Goal: Information Seeking & Learning: Learn about a topic

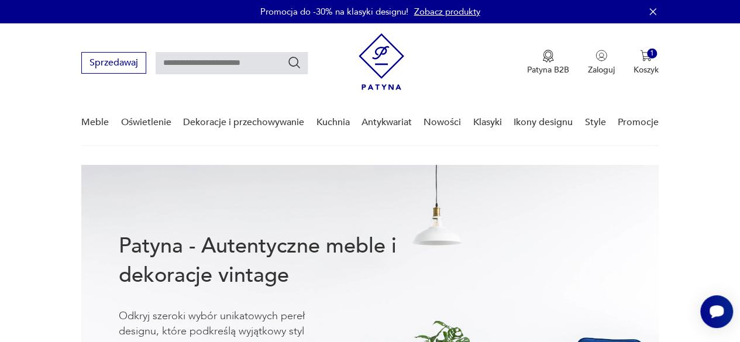
click at [185, 66] on input "text" at bounding box center [232, 63] width 152 height 22
type input "**********"
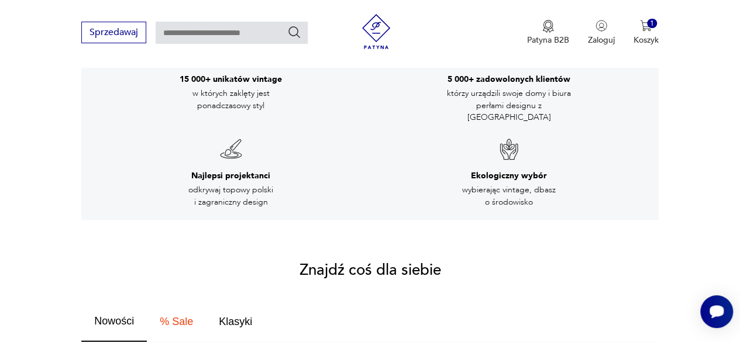
scroll to position [468, 0]
click at [177, 37] on input "text" at bounding box center [232, 33] width 152 height 22
type input "**********"
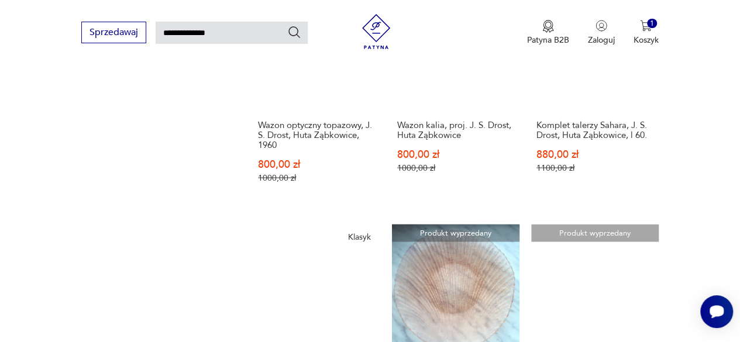
scroll to position [1154, 0]
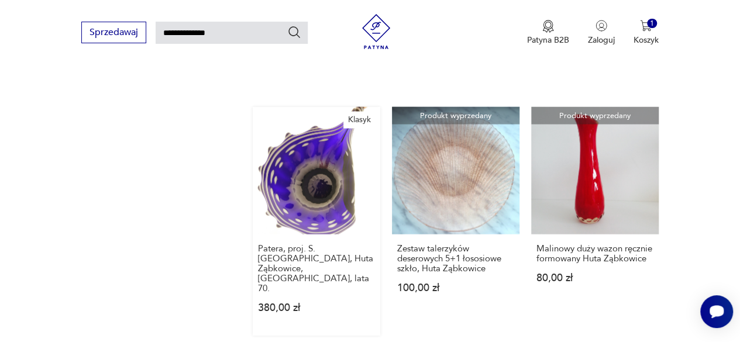
click at [315, 132] on link "Klasyk Patera, proj. S. Macha, Huta Ząbkowice, Polska, lata 70. 380,00 zł" at bounding box center [317, 221] width 128 height 229
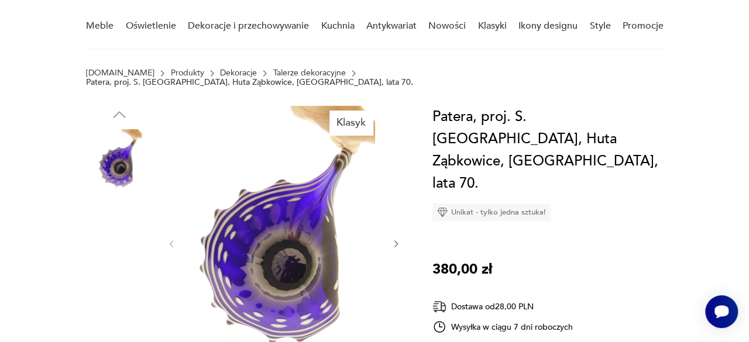
scroll to position [176, 0]
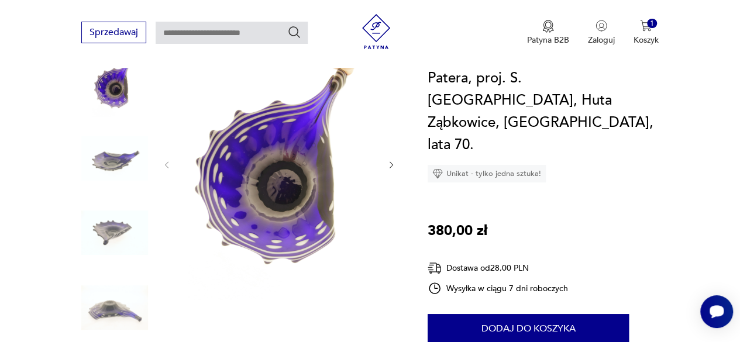
click at [242, 169] on img at bounding box center [279, 164] width 191 height 274
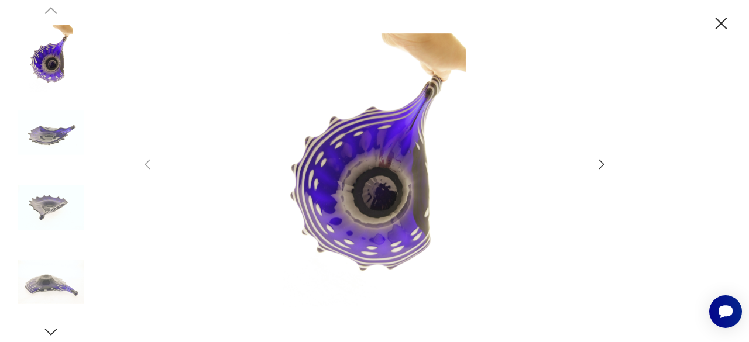
click at [595, 164] on icon "button" at bounding box center [602, 164] width 14 height 14
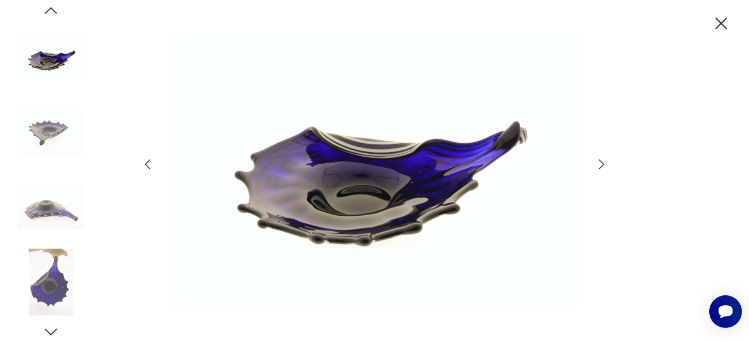
click at [595, 164] on icon "button" at bounding box center [602, 164] width 14 height 14
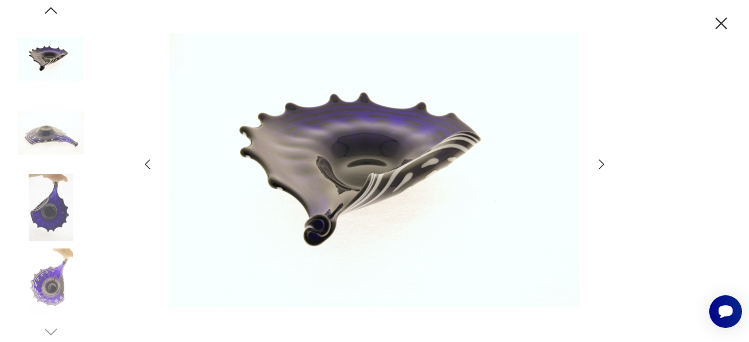
click at [595, 164] on icon "button" at bounding box center [602, 164] width 14 height 14
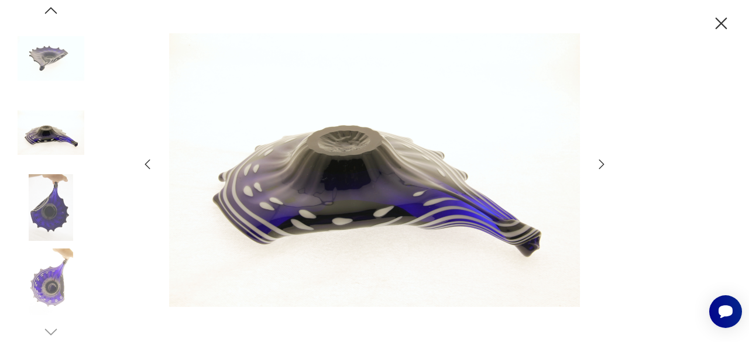
click at [595, 164] on icon "button" at bounding box center [602, 164] width 14 height 14
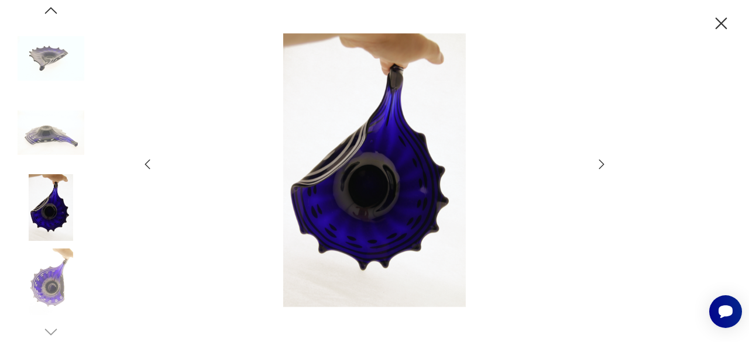
click at [595, 164] on icon "button" at bounding box center [602, 164] width 14 height 14
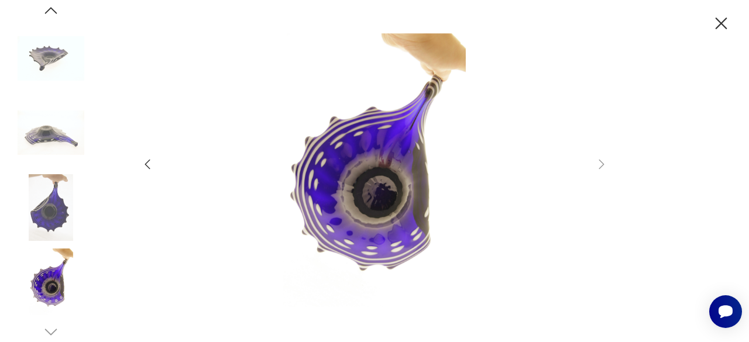
type input "**********"
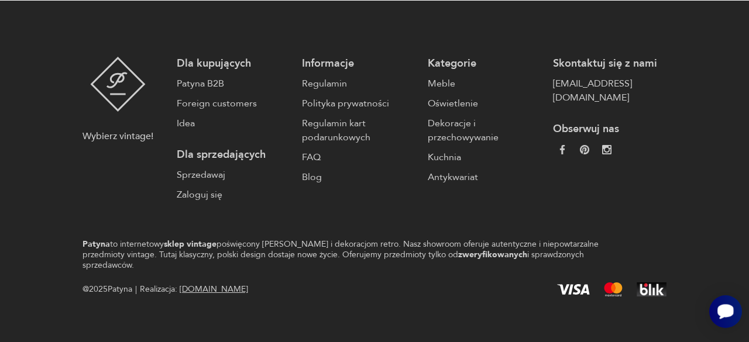
scroll to position [1765, 0]
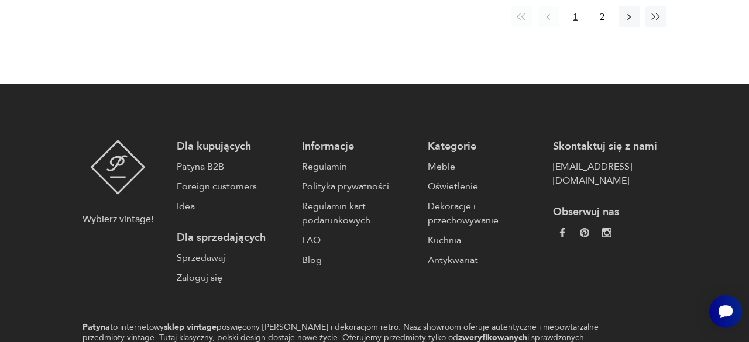
scroll to position [147, 0]
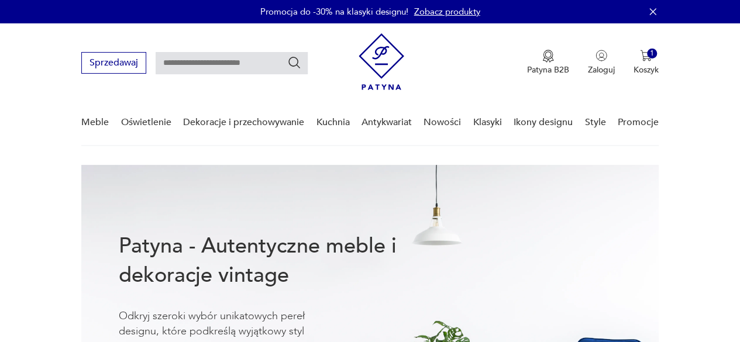
click at [181, 59] on input "text" at bounding box center [232, 63] width 152 height 22
type input "**********"
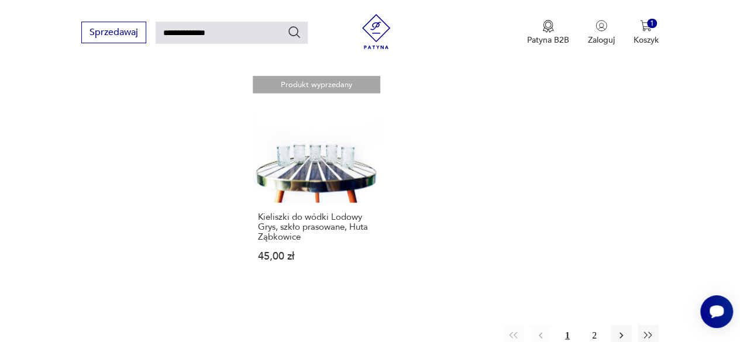
scroll to position [1564, 0]
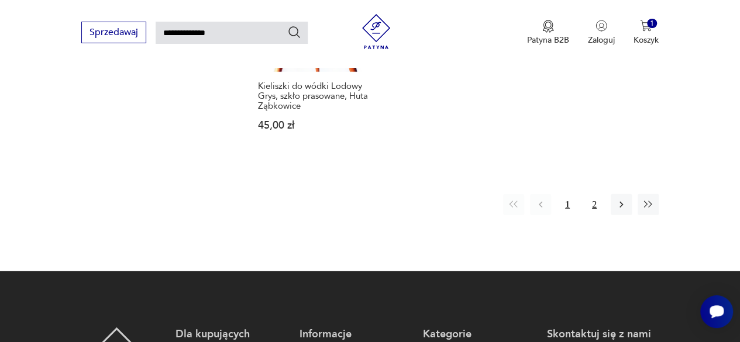
click at [597, 194] on button "2" at bounding box center [594, 204] width 21 height 21
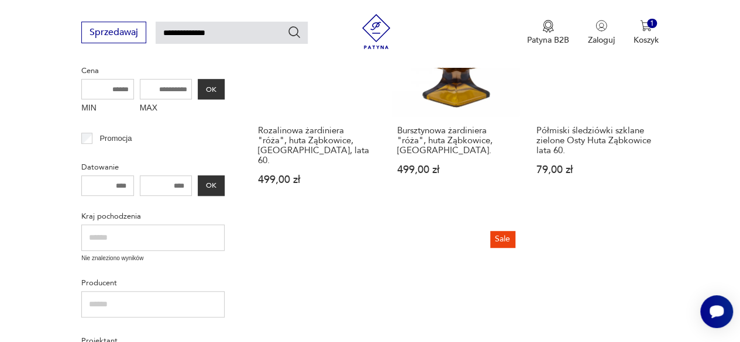
scroll to position [152, 0]
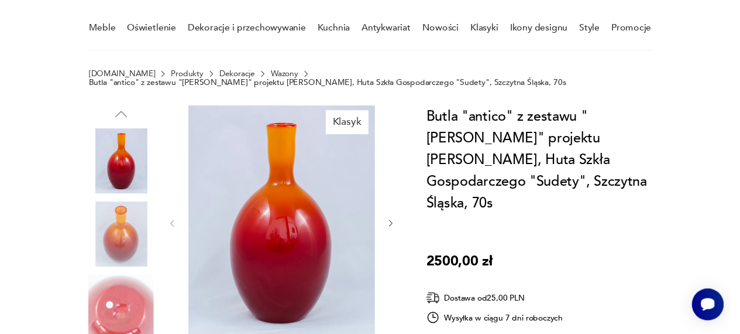
scroll to position [59, 0]
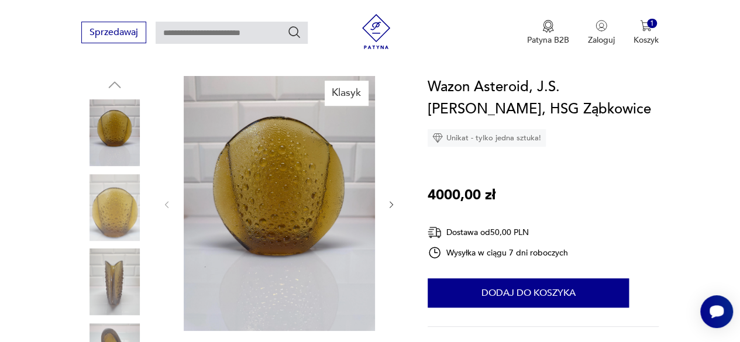
scroll to position [293, 0]
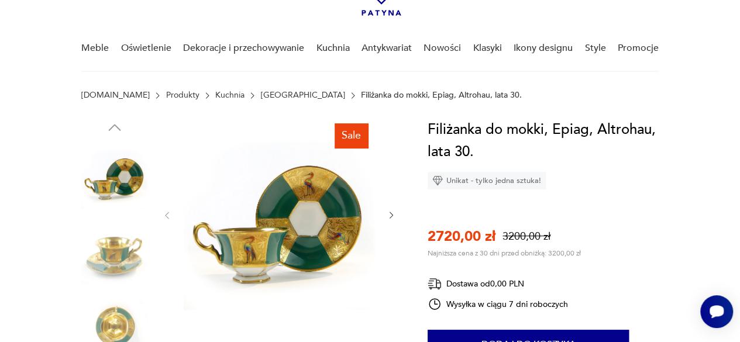
scroll to position [117, 0]
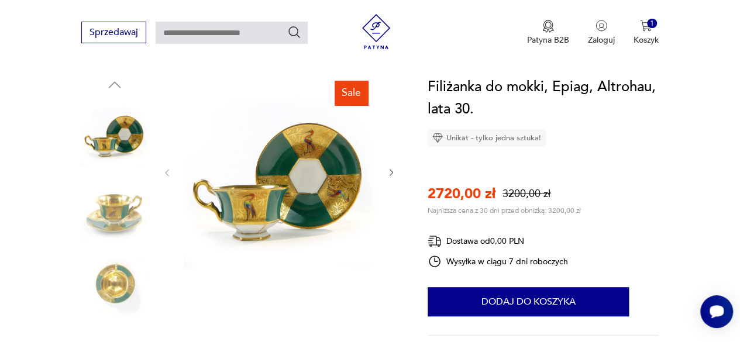
click at [105, 215] on img at bounding box center [114, 207] width 67 height 67
